Goal: Check status: Check status

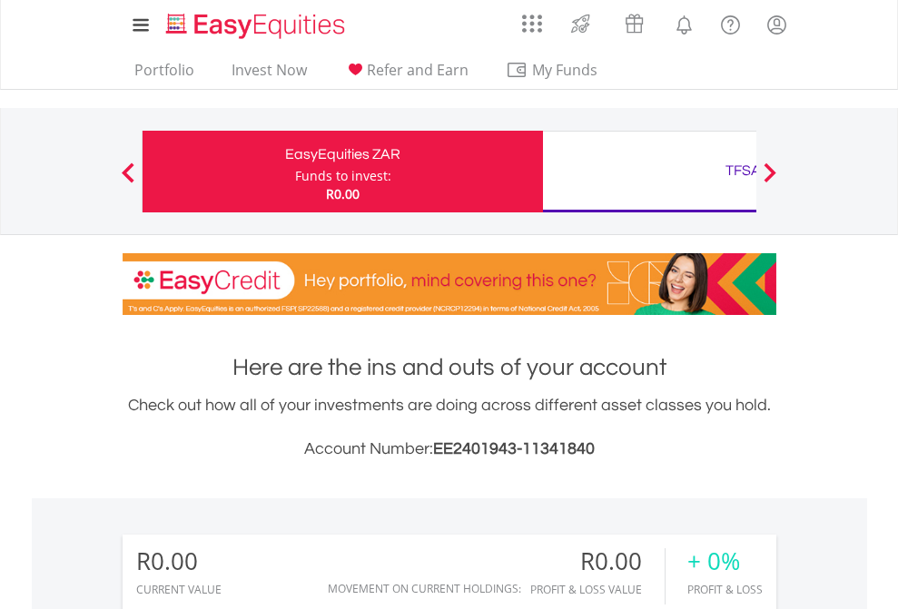
scroll to position [174, 285]
click at [295, 172] on div "Funds to invest:" at bounding box center [343, 176] width 96 height 18
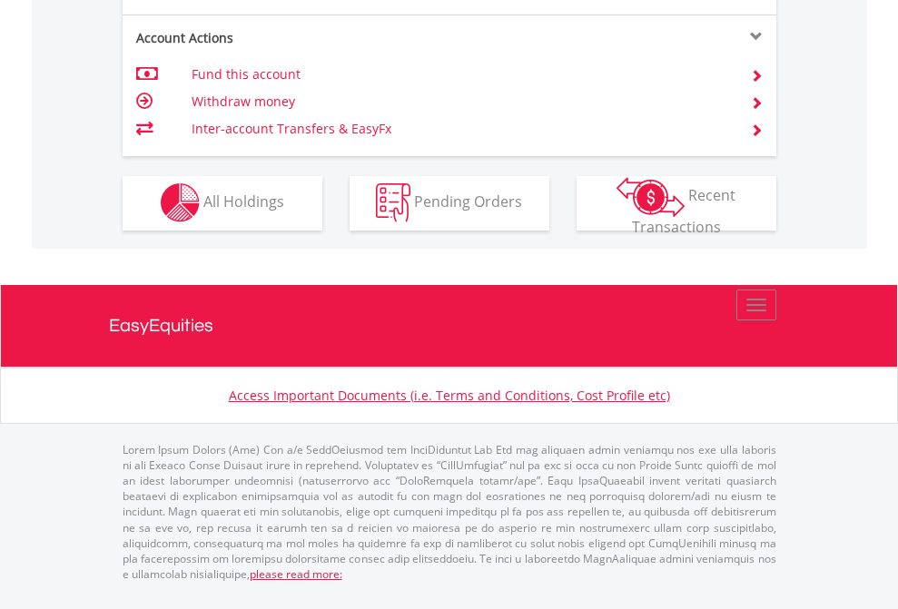
scroll to position [1698, 0]
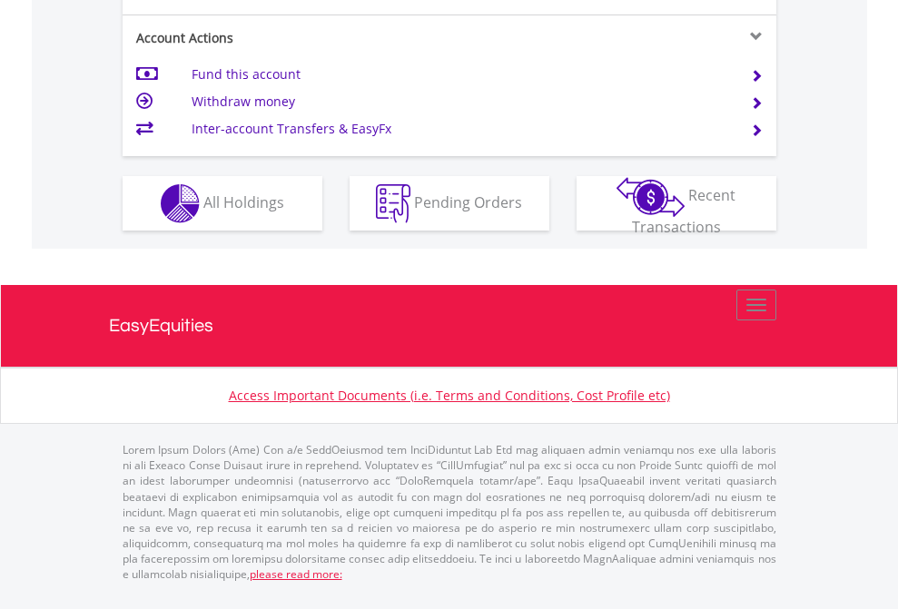
scroll to position [1705, 0]
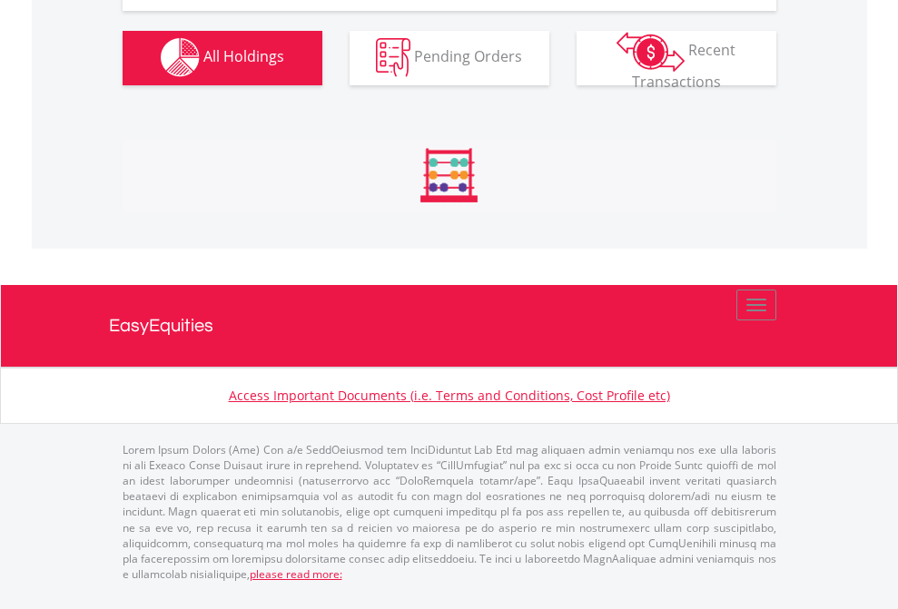
scroll to position [1798, 0]
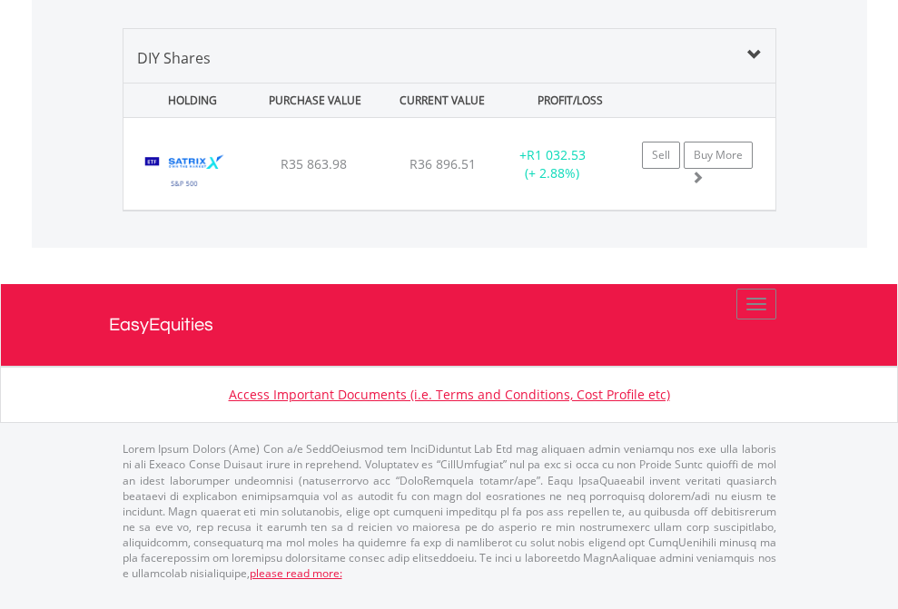
scroll to position [2021, 0]
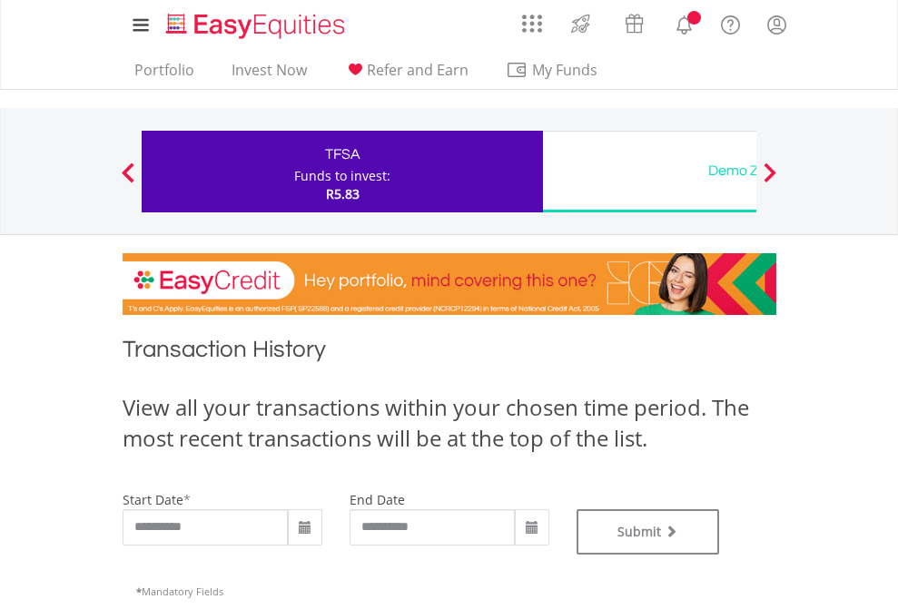
type input "**********"
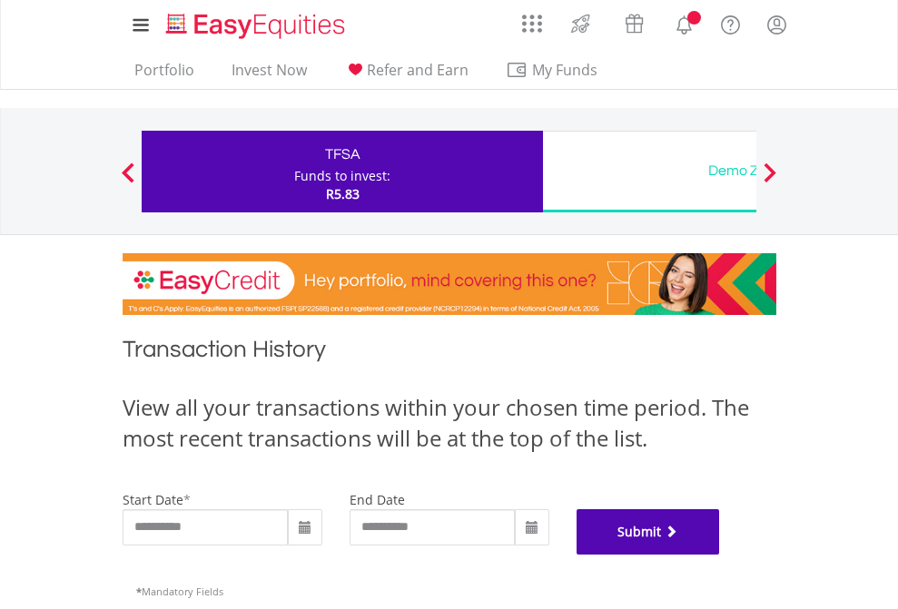
click at [720, 555] on button "Submit" at bounding box center [649, 532] width 144 height 45
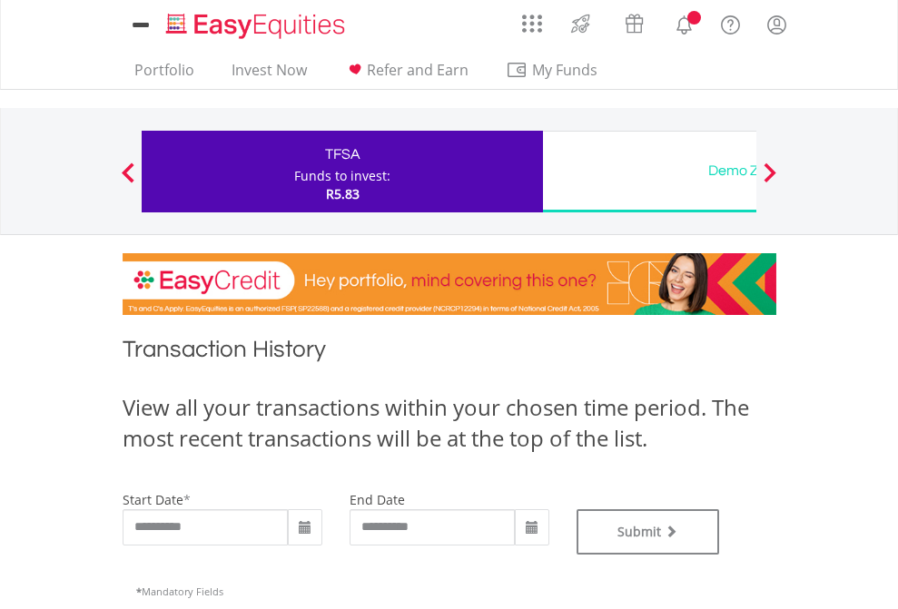
click at [294, 172] on div "Funds to invest:" at bounding box center [342, 176] width 96 height 18
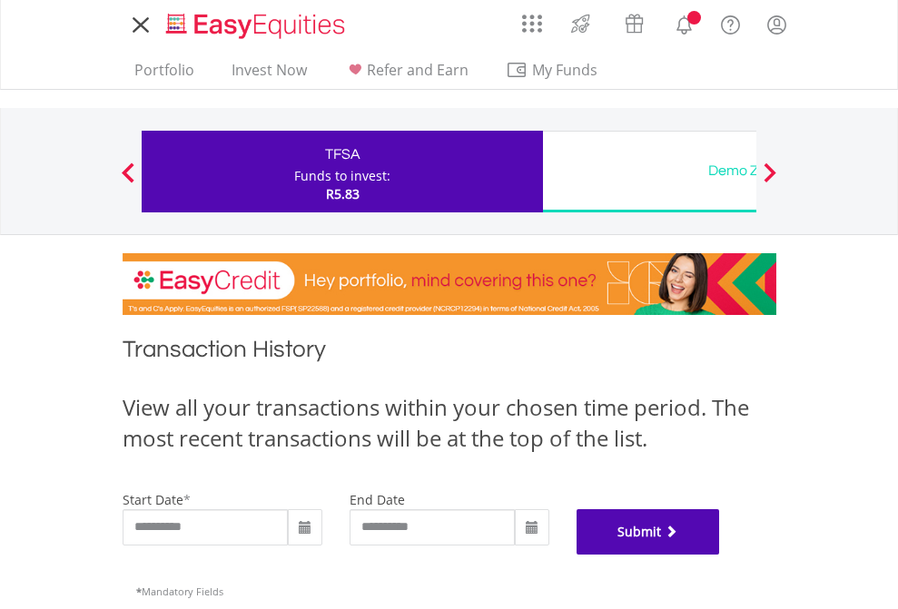
click at [720, 555] on button "Submit" at bounding box center [649, 532] width 144 height 45
